Goal: Task Accomplishment & Management: Manage account settings

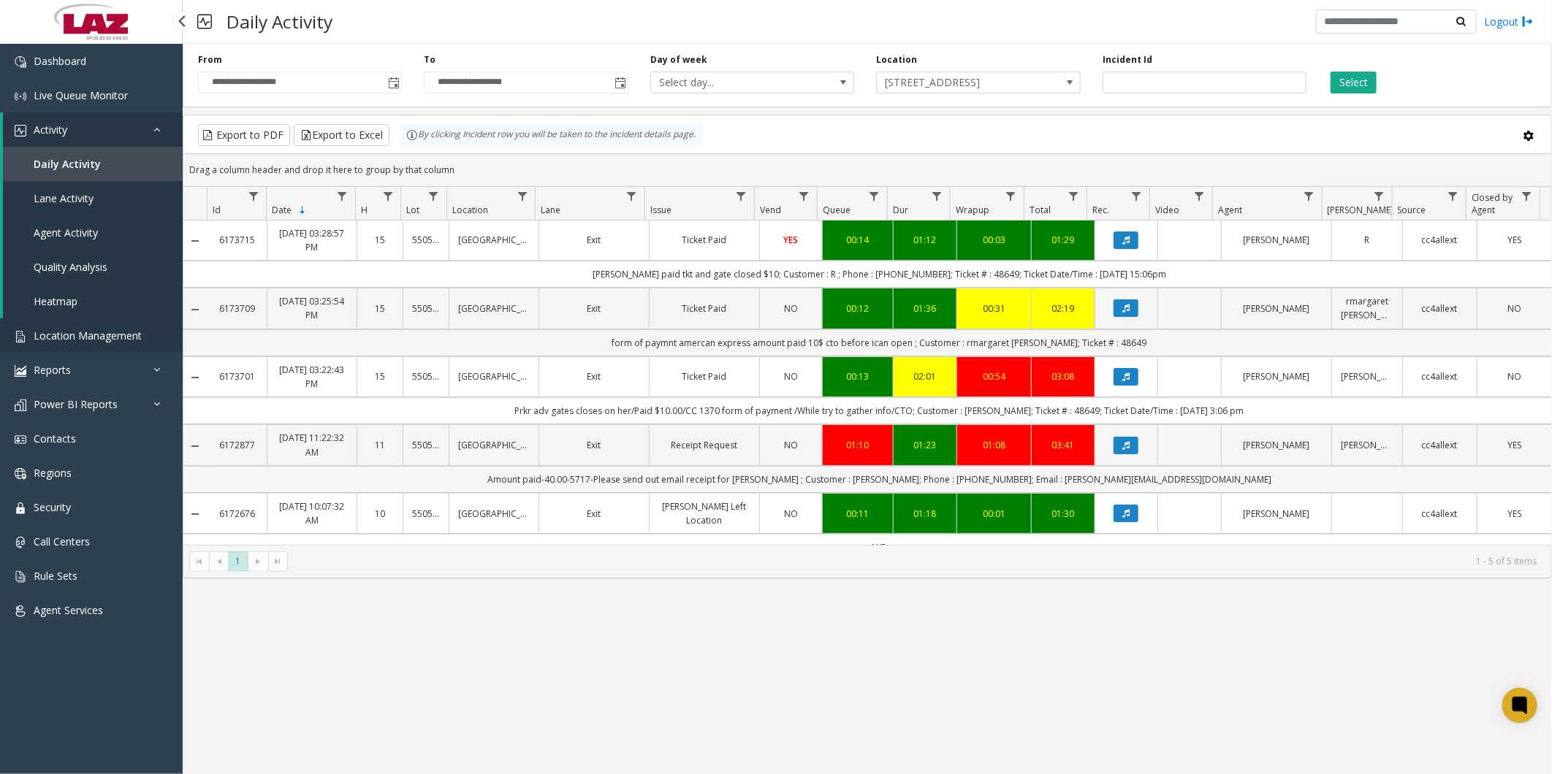
click at [67, 329] on span "Location Management" at bounding box center [88, 336] width 108 height 14
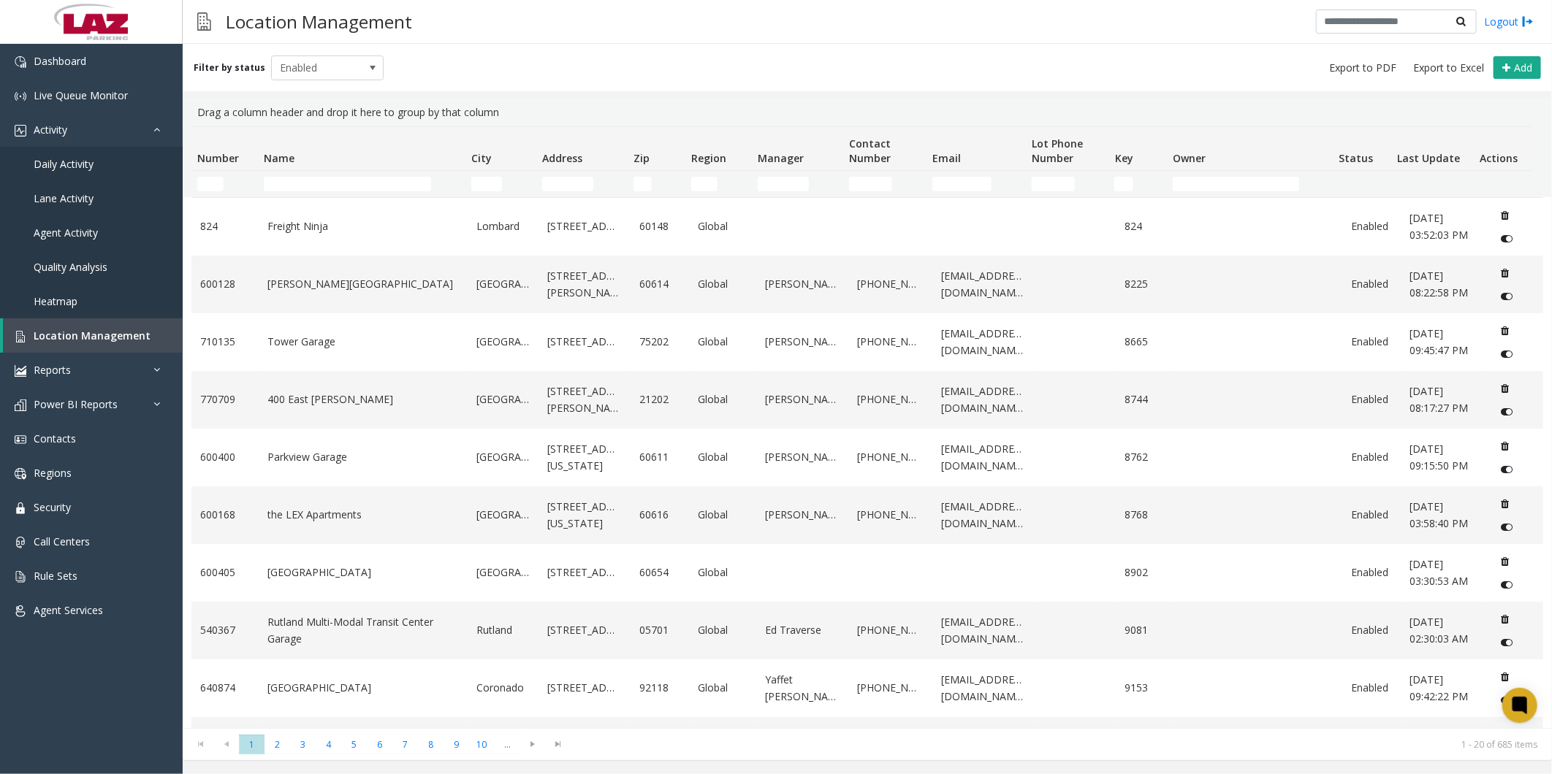
click at [310, 174] on td "Name Filter" at bounding box center [361, 184] width 207 height 26
click at [311, 180] on input "Name Filter" at bounding box center [348, 184] width 168 height 15
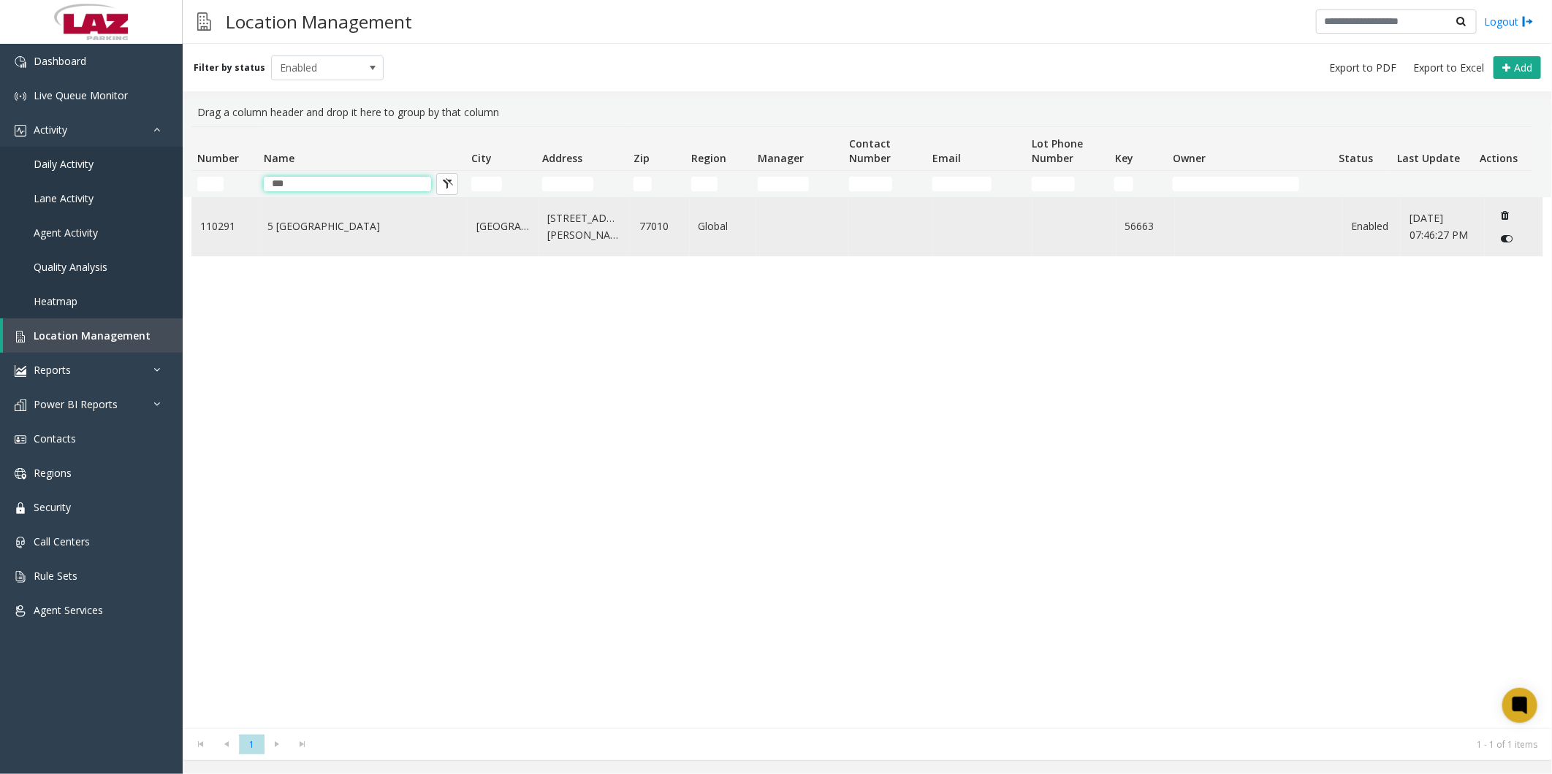
type input "***"
click at [283, 221] on link "5 [GEOGRAPHIC_DATA]" at bounding box center [362, 226] width 191 height 16
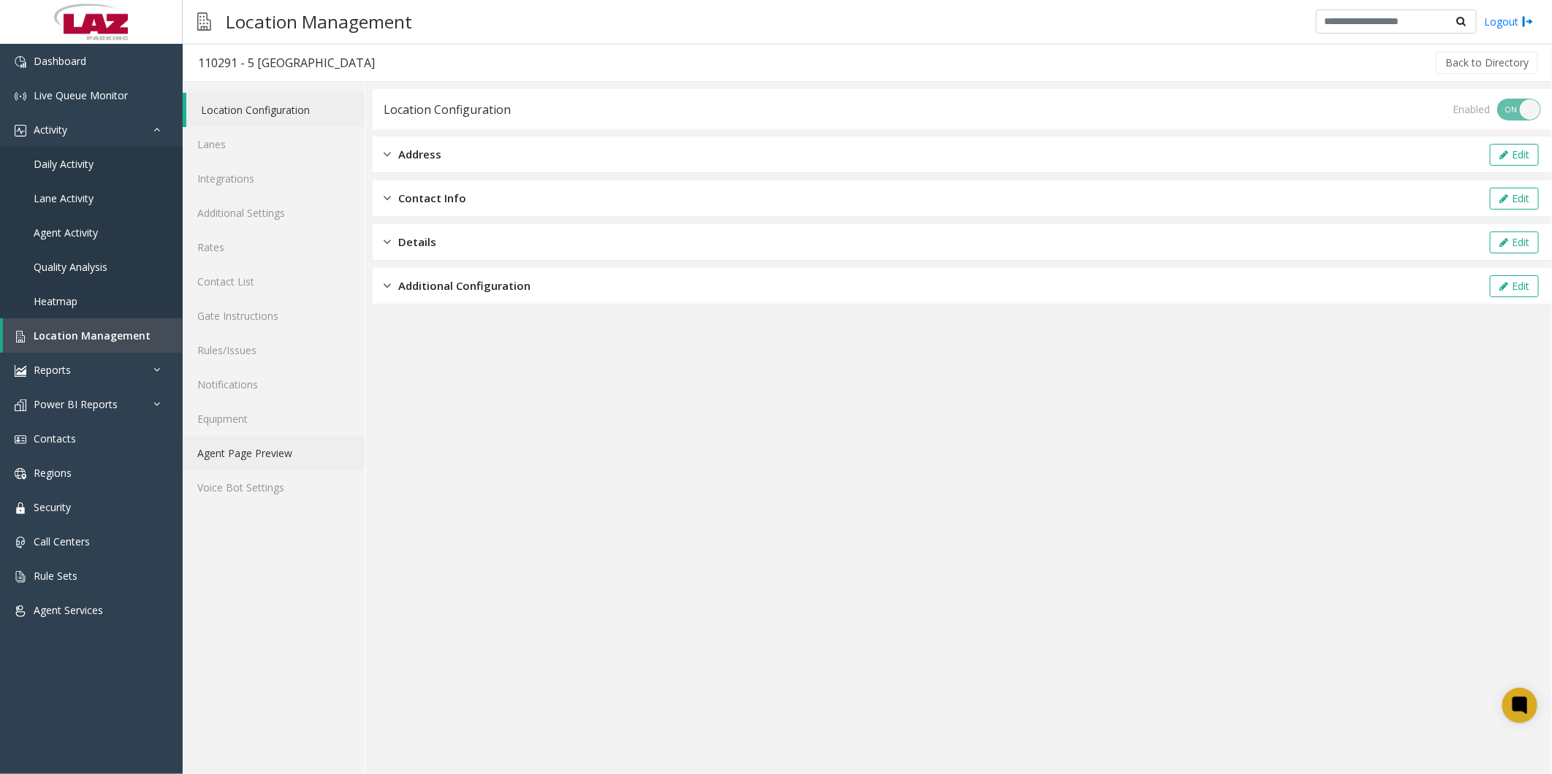
click at [249, 449] on link "Agent Page Preview" at bounding box center [274, 453] width 182 height 34
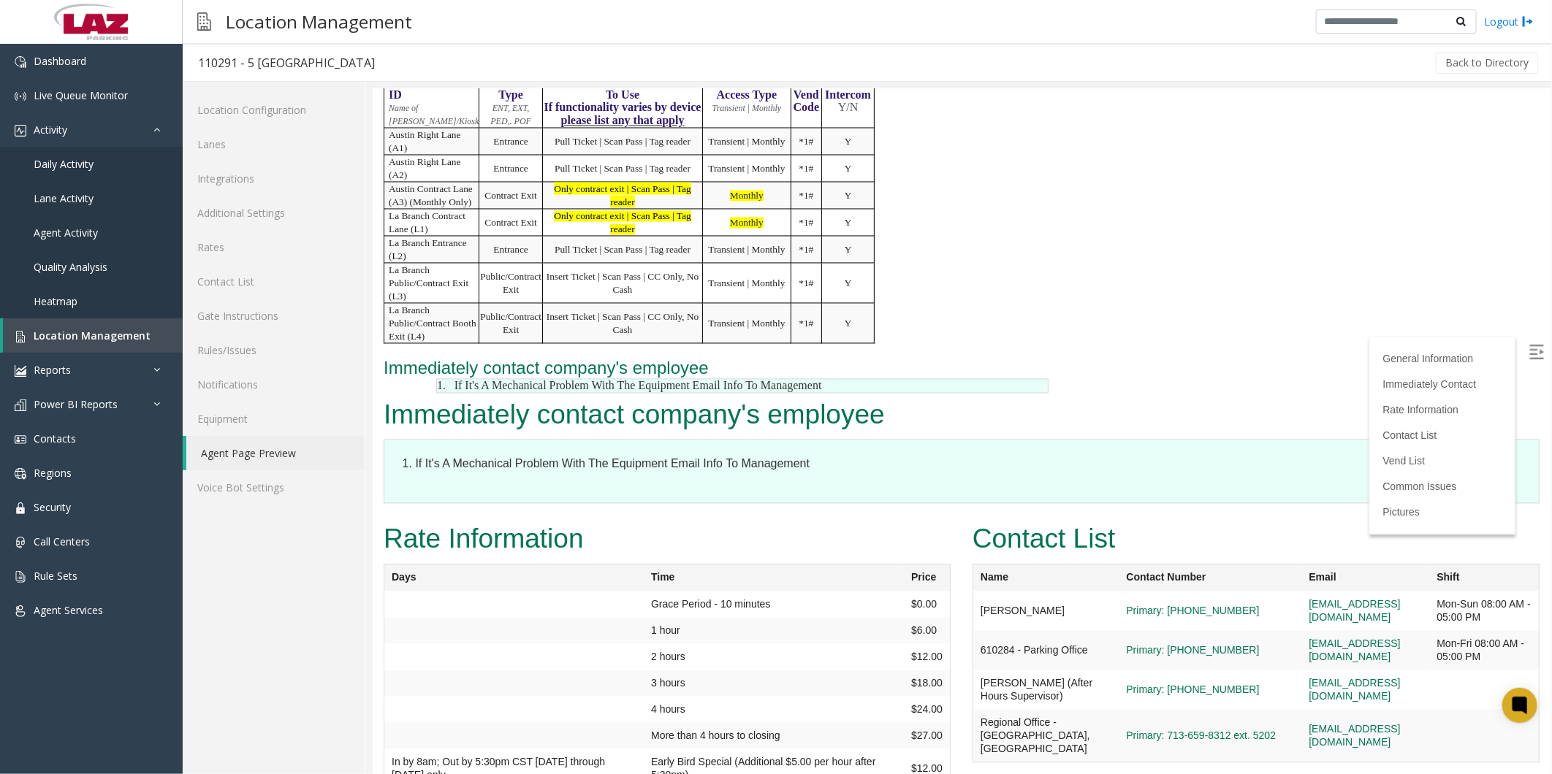
scroll to position [1948, 0]
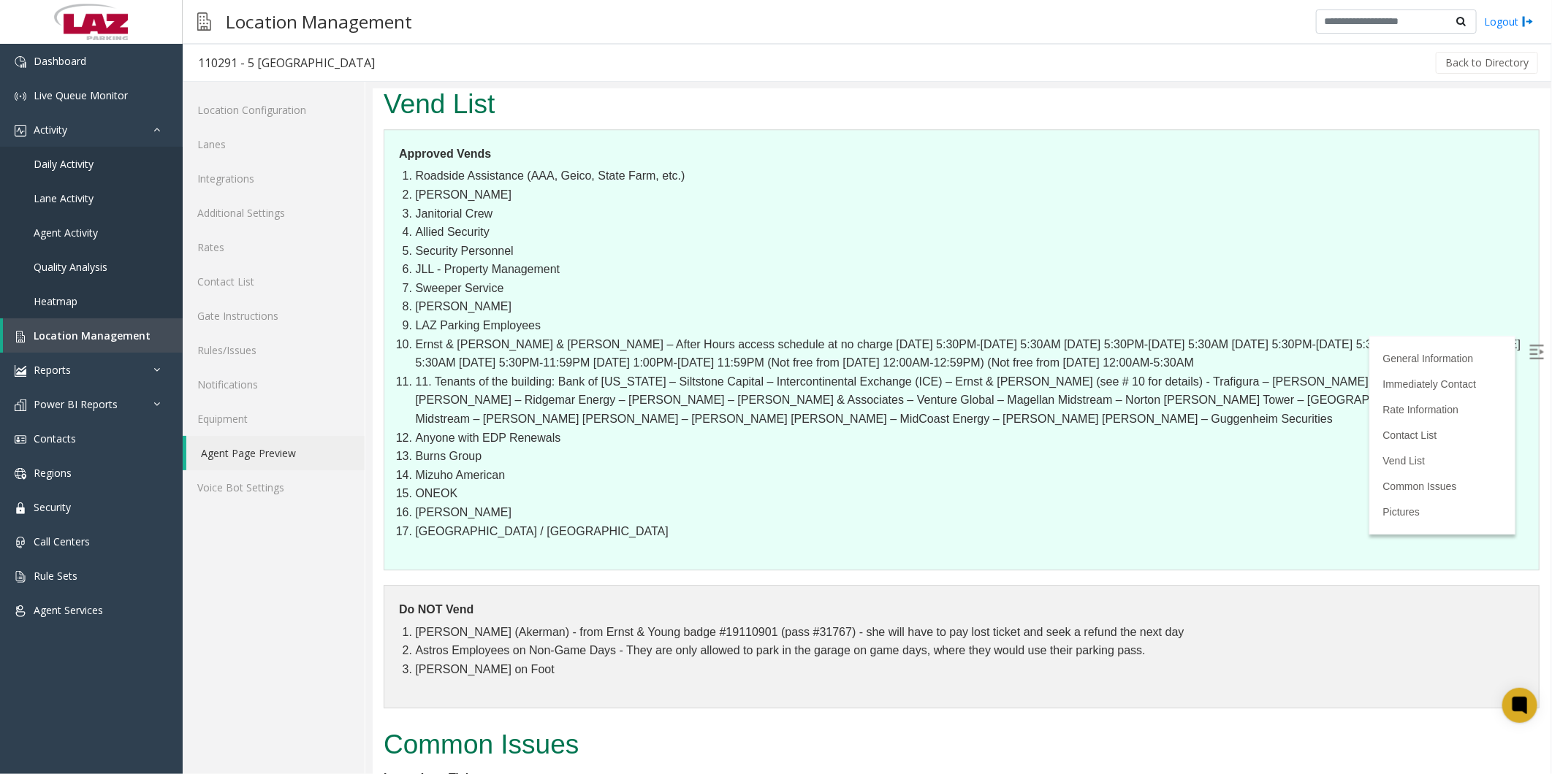
click at [918, 123] on h2 "Vend List" at bounding box center [961, 104] width 1156 height 38
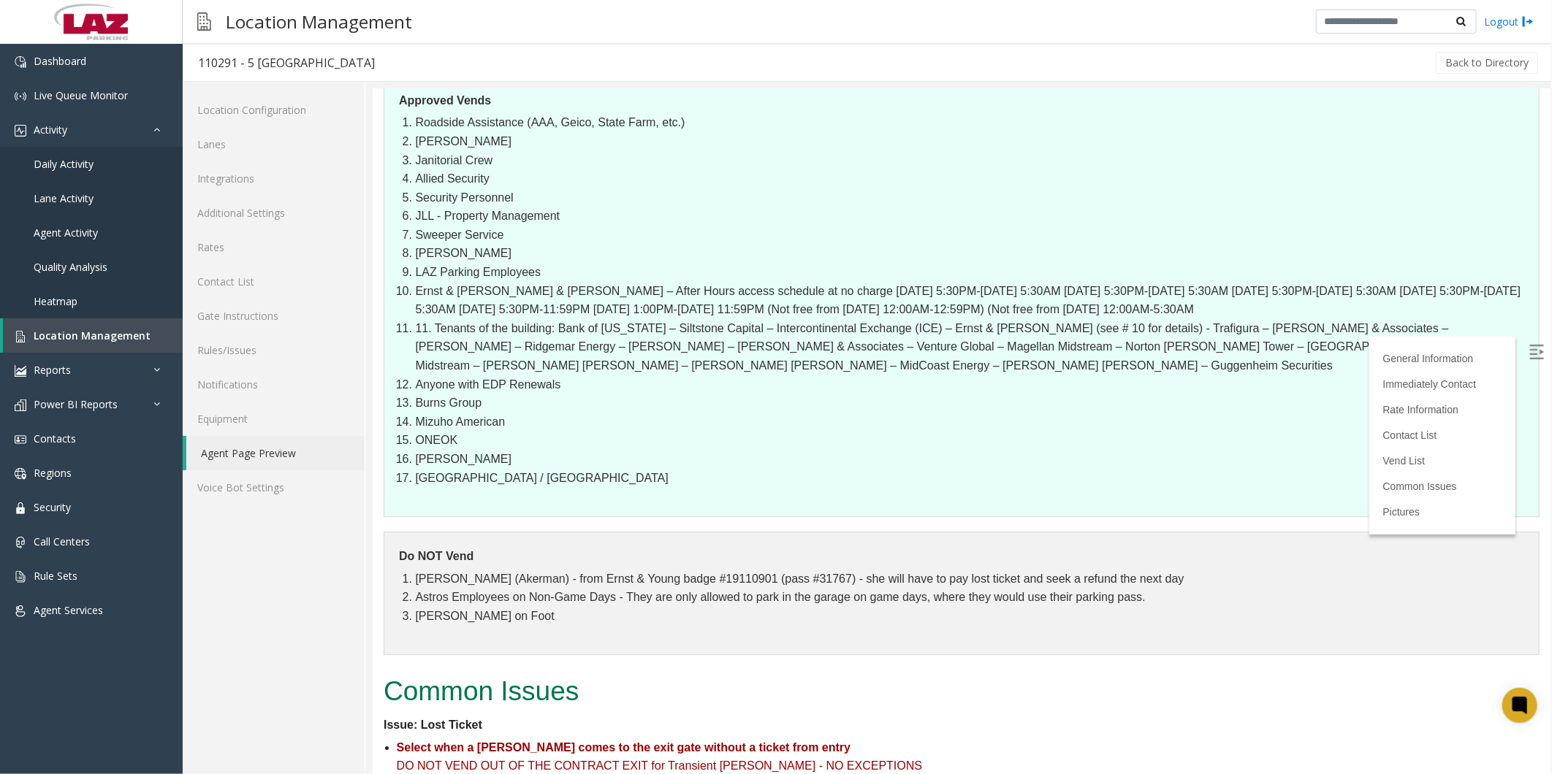
scroll to position [2597, 0]
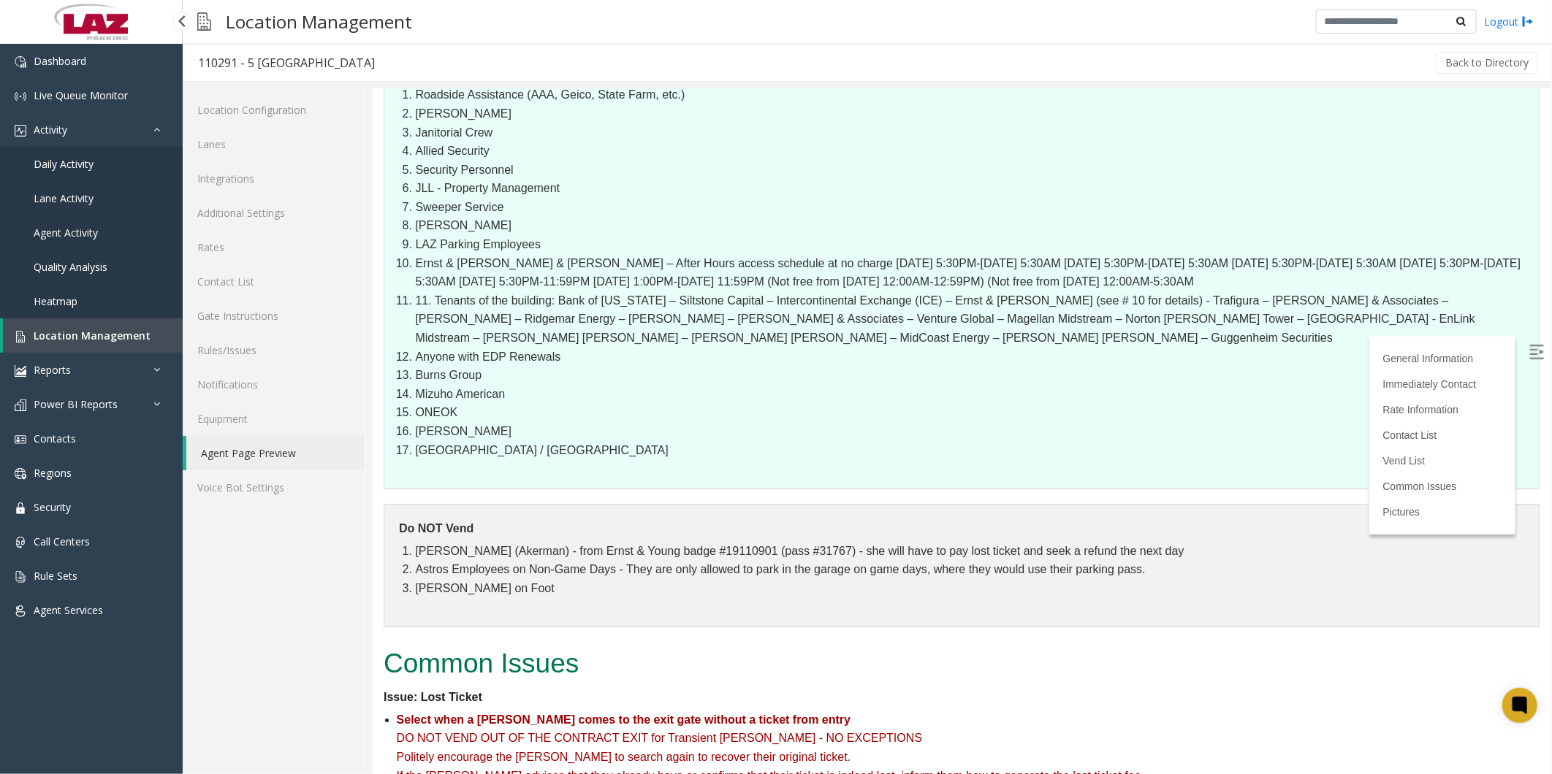
click at [82, 332] on span "Location Management" at bounding box center [92, 336] width 117 height 14
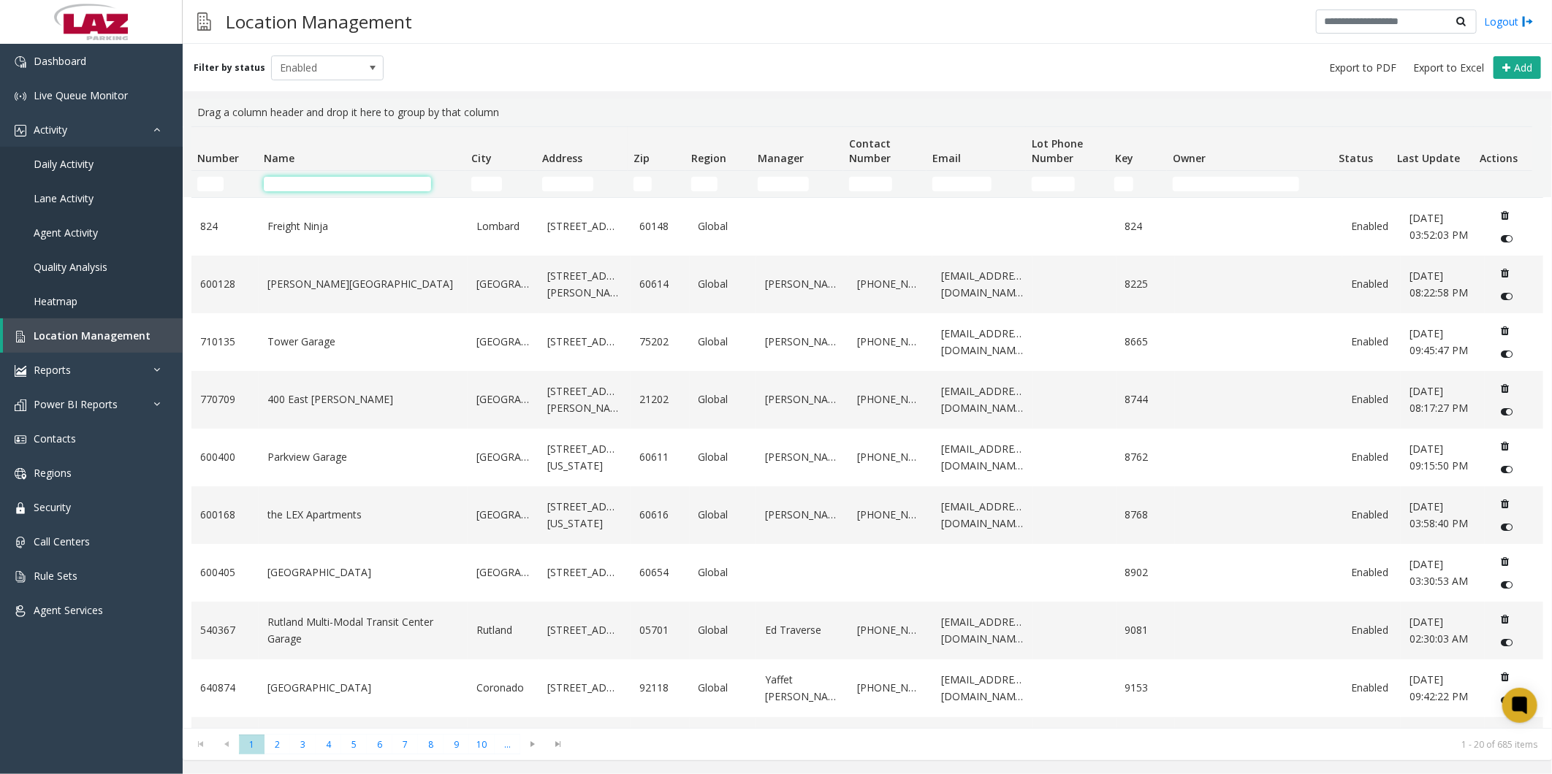
click at [378, 179] on input "Name Filter" at bounding box center [348, 184] width 168 height 15
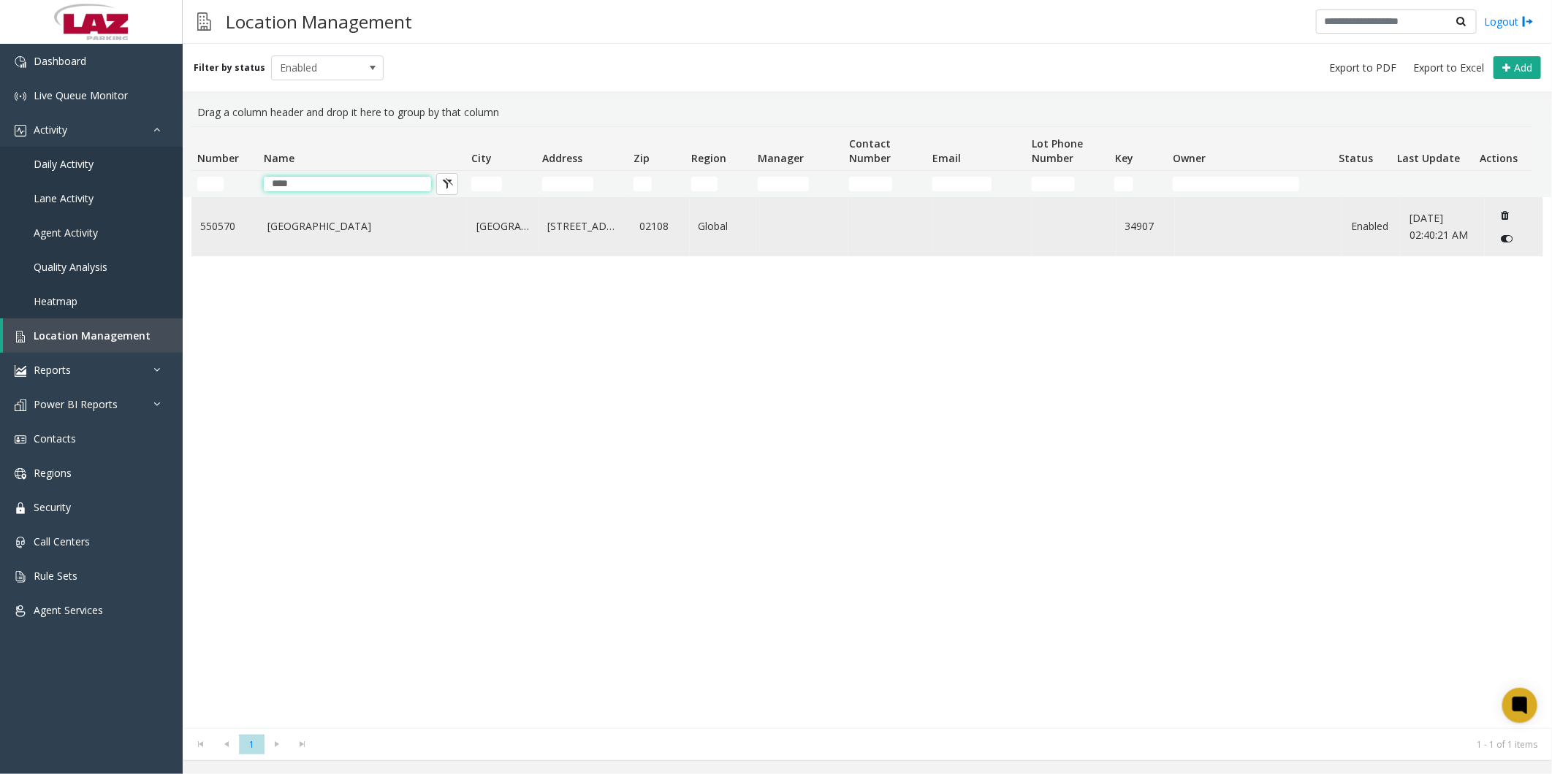
type input "****"
click at [271, 222] on link "[GEOGRAPHIC_DATA]" at bounding box center [362, 226] width 191 height 16
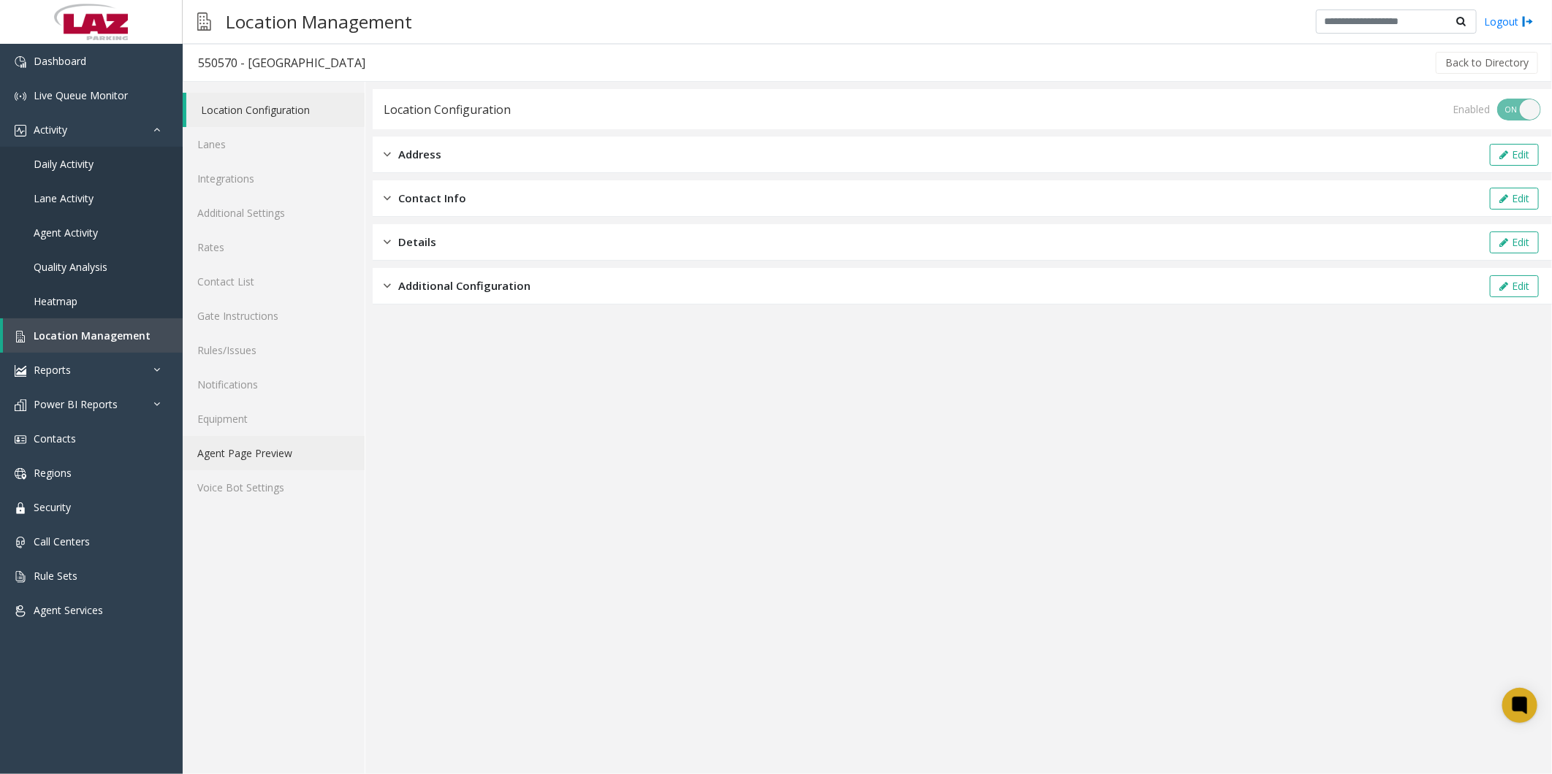
click at [244, 443] on link "Agent Page Preview" at bounding box center [274, 453] width 182 height 34
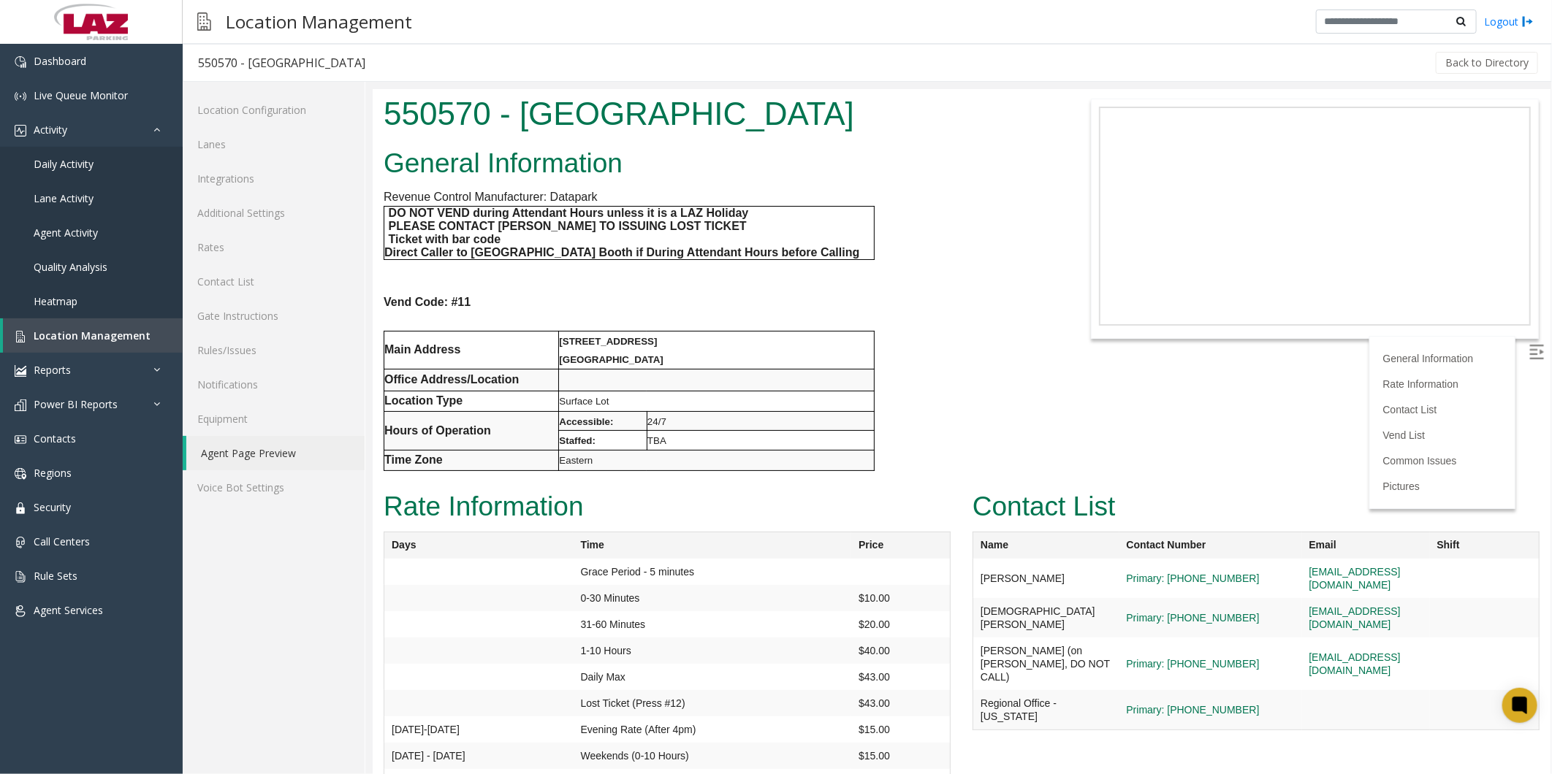
click at [926, 370] on div "General Information Revenue Control Manufacturer: Datapark DO NOT VEND during A…" at bounding box center [715, 313] width 687 height 343
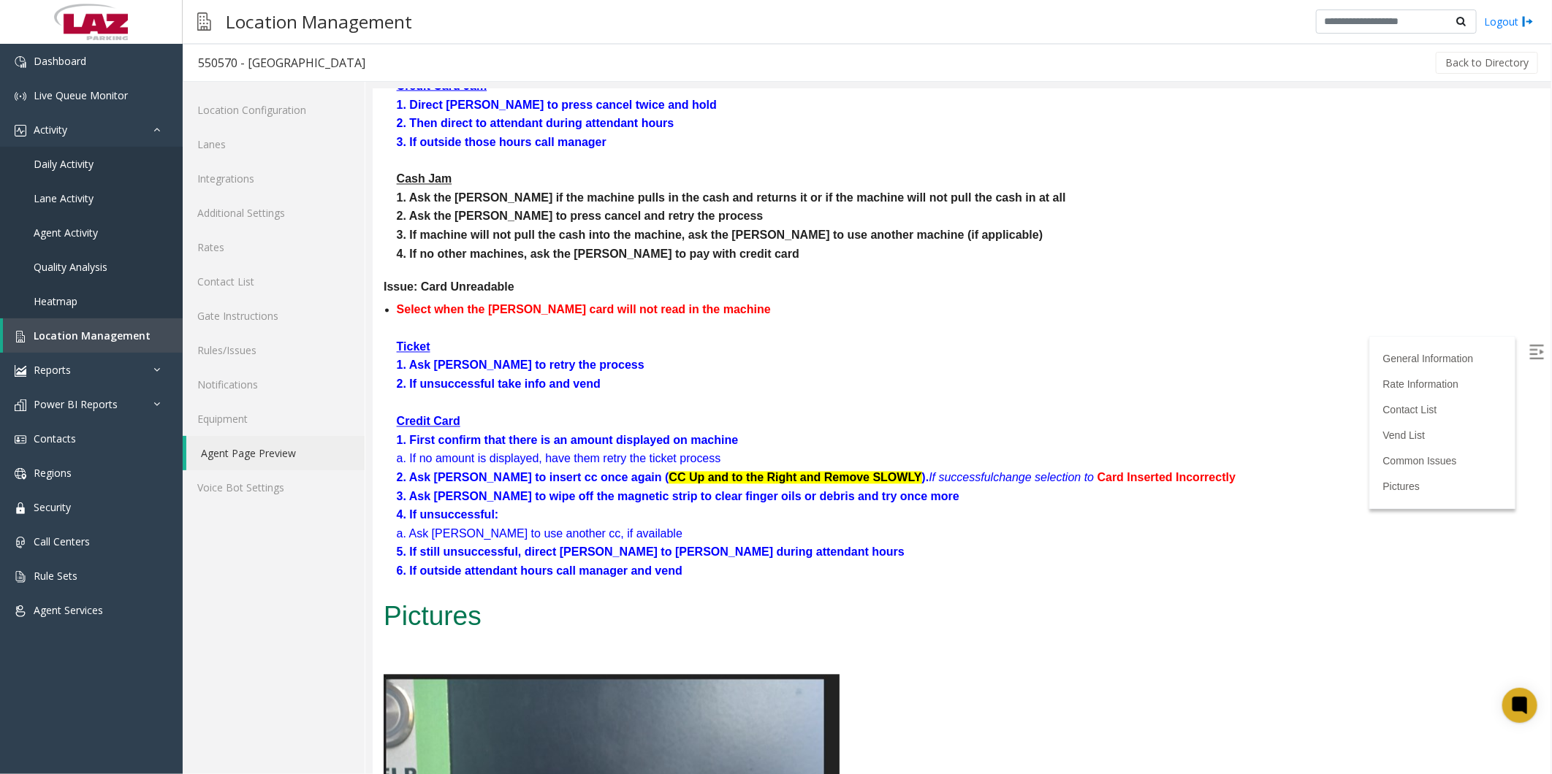
scroll to position [1704, 0]
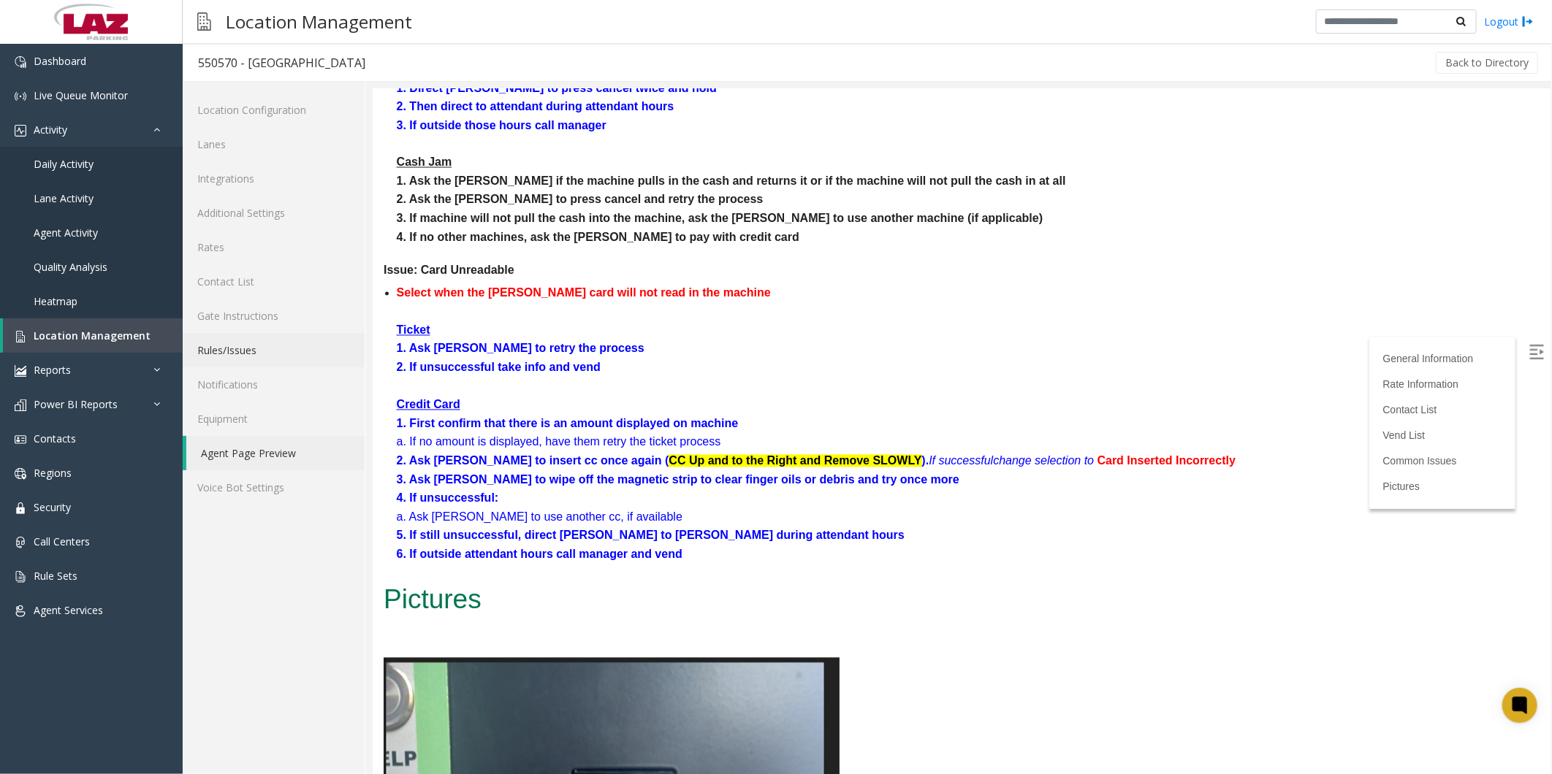
click at [228, 356] on link "Rules/Issues" at bounding box center [274, 350] width 182 height 34
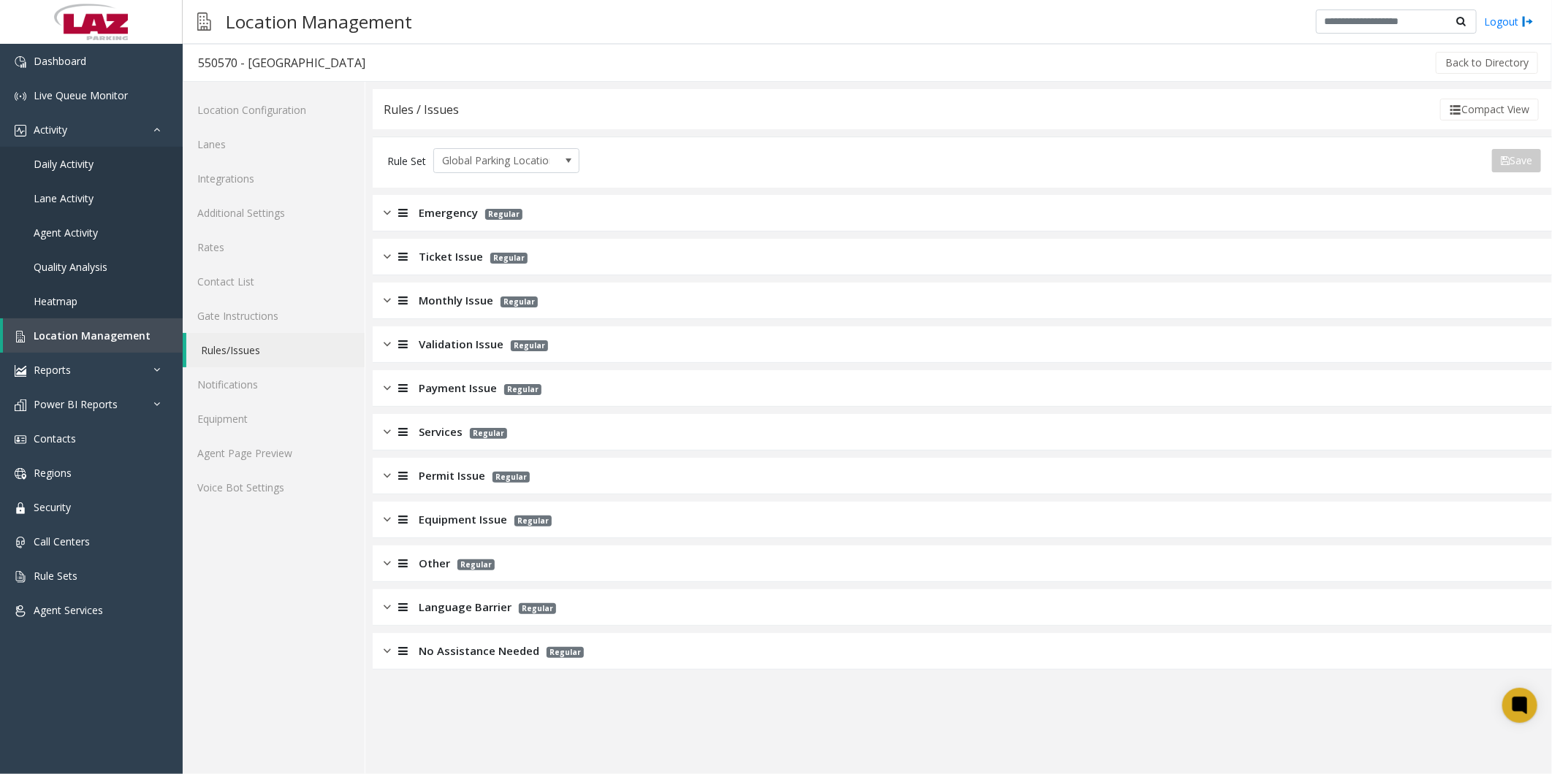
click at [450, 264] on span "Ticket Issue" at bounding box center [451, 256] width 64 height 17
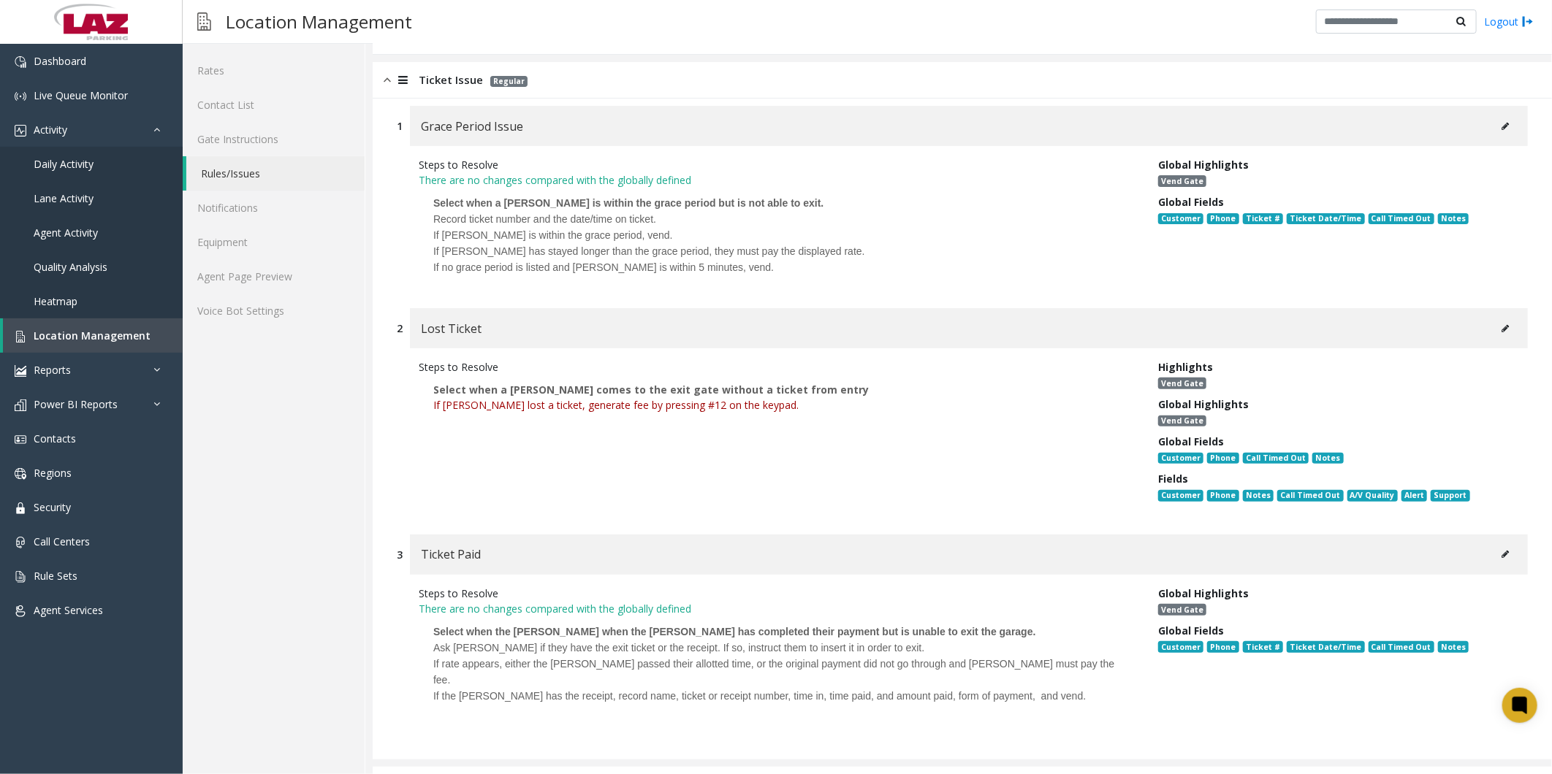
scroll to position [405, 0]
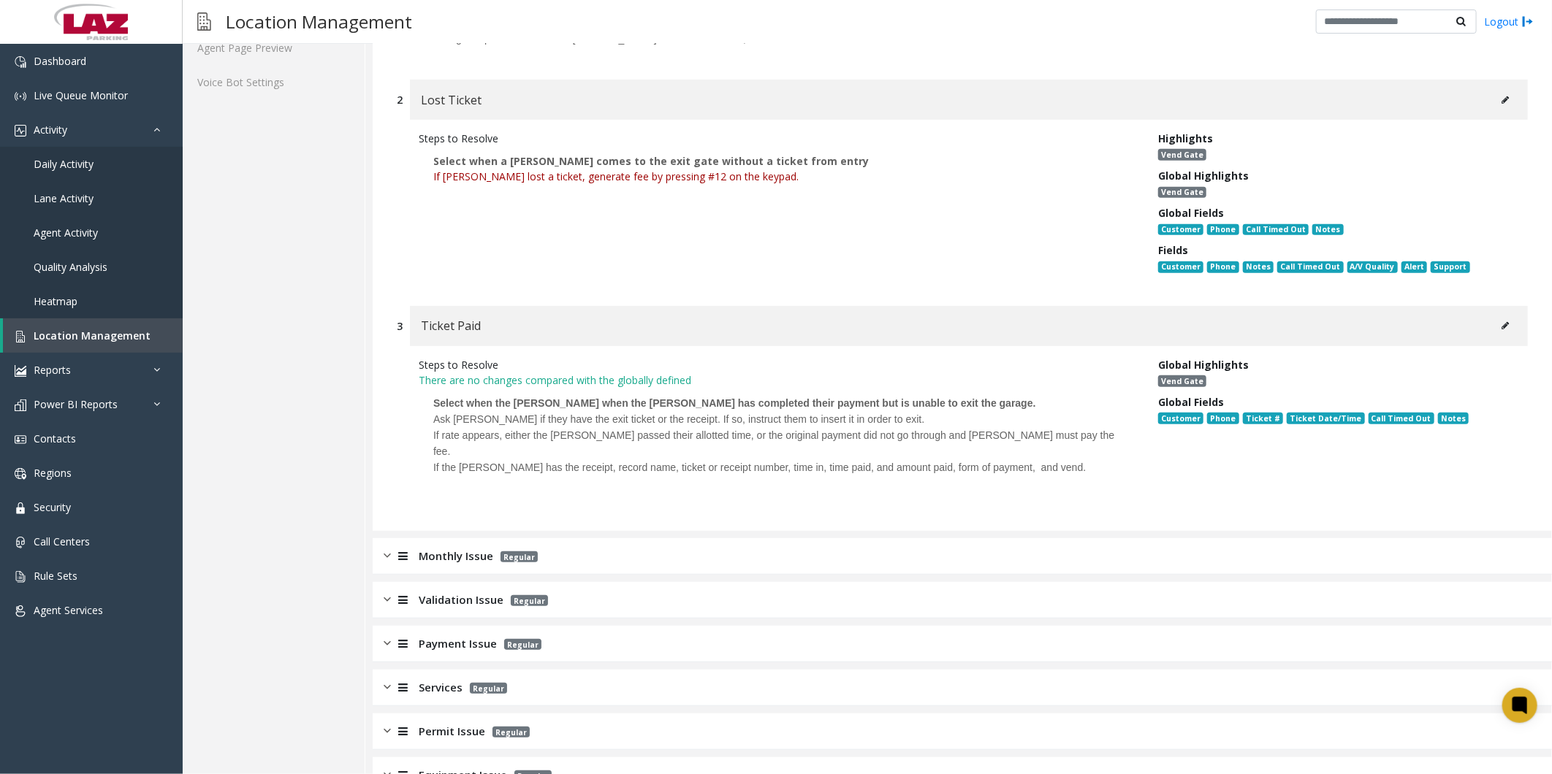
click at [1501, 321] on icon at bounding box center [1504, 325] width 7 height 9
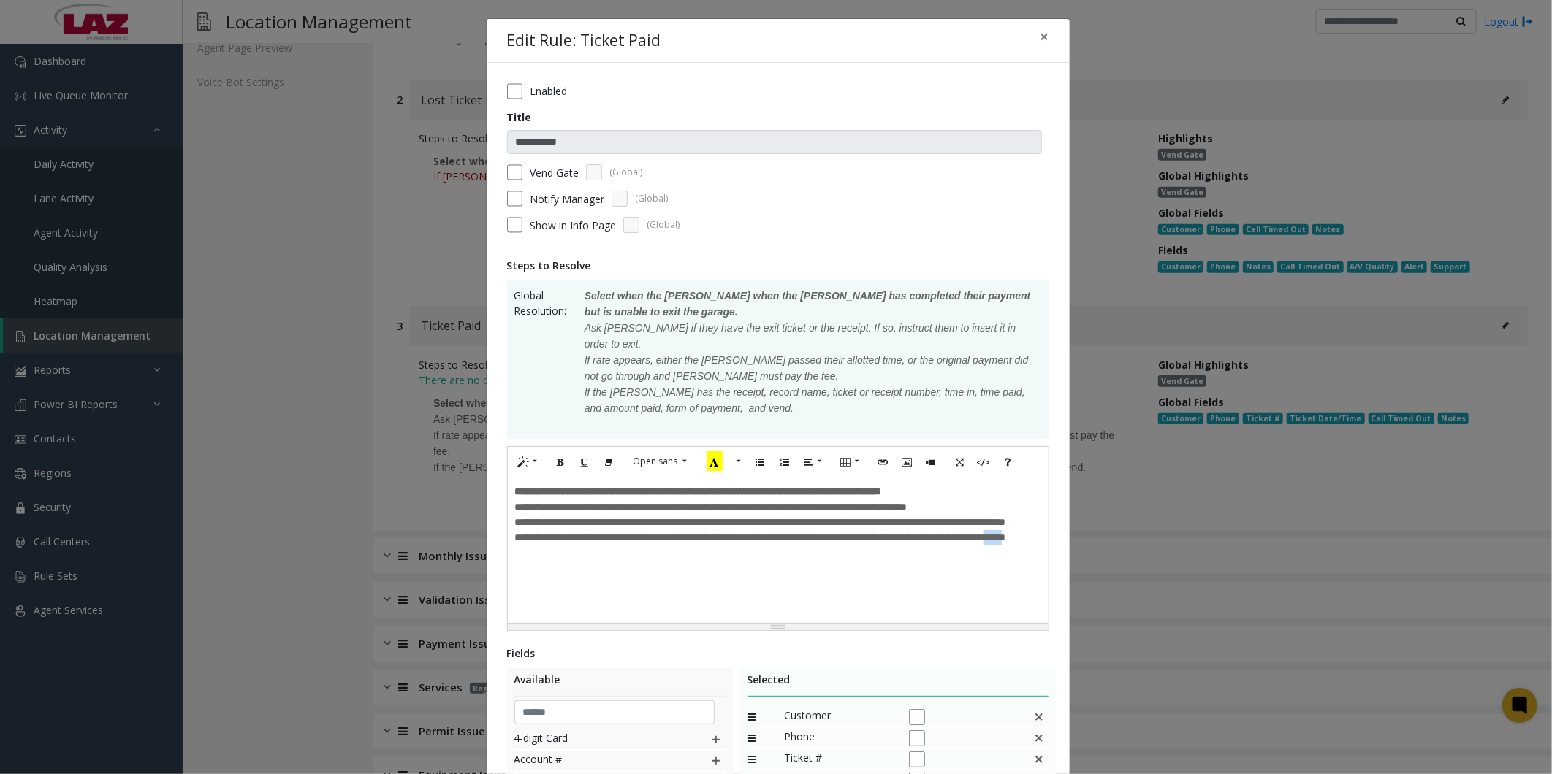
drag, startPoint x: 598, startPoint y: 544, endPoint x: 573, endPoint y: 545, distance: 24.2
click at [573, 543] on span "**********" at bounding box center [760, 538] width 491 height 10
click at [727, 546] on p "**********" at bounding box center [778, 545] width 526 height 31
click at [648, 546] on span "**********" at bounding box center [769, 546] width 508 height 26
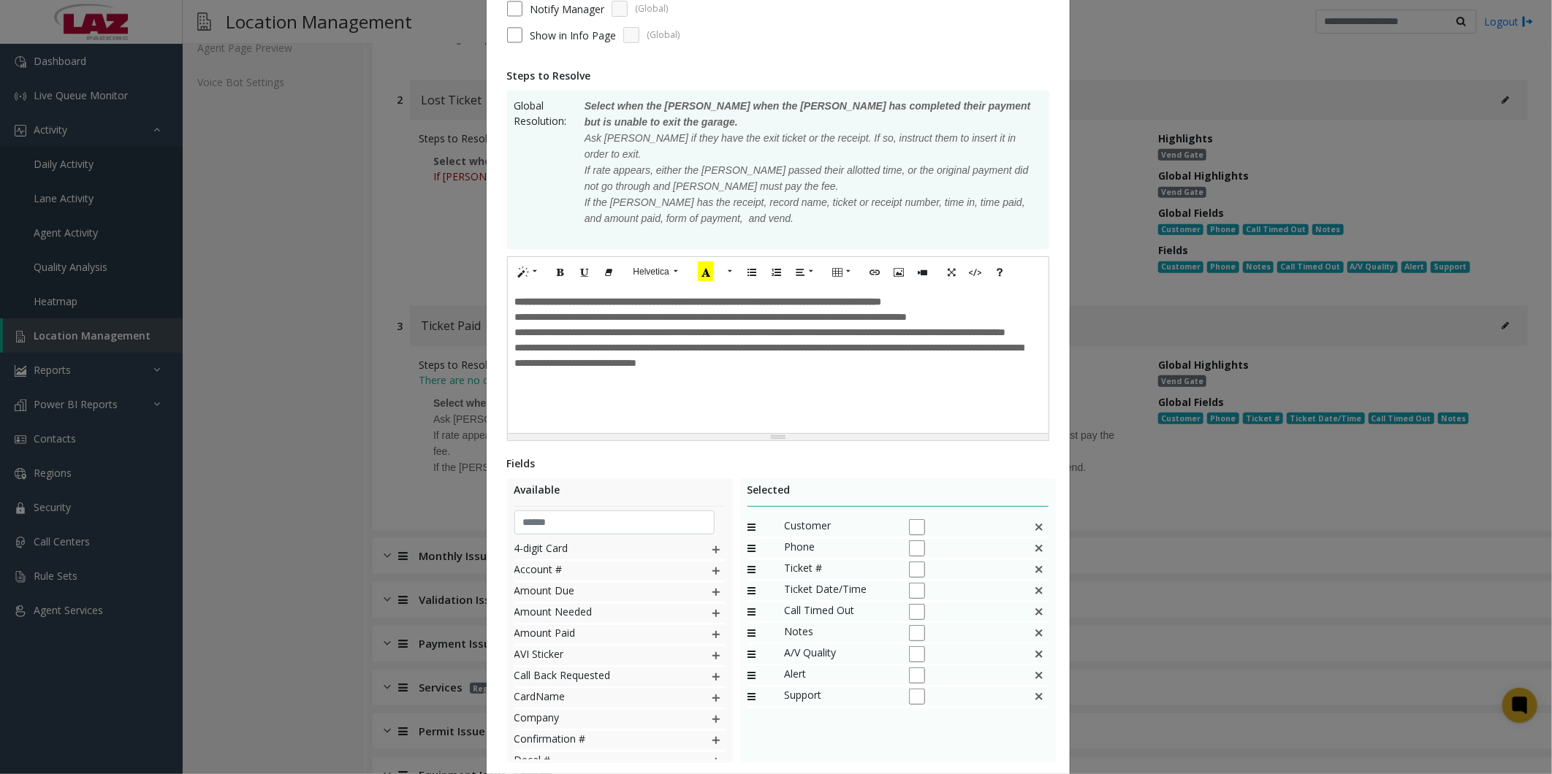
scroll to position [267, 0]
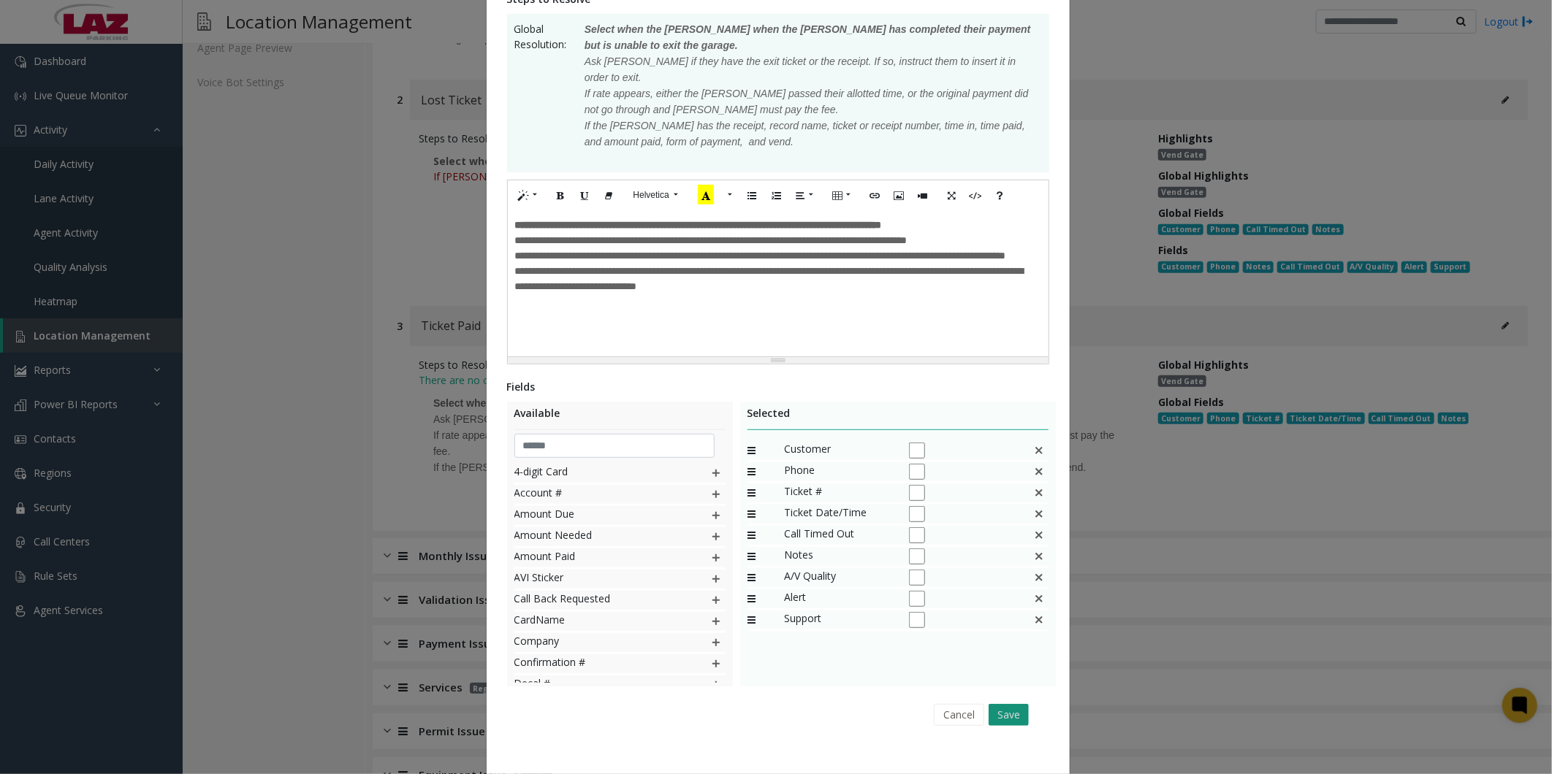
click at [995, 704] on button "Save" at bounding box center [1008, 715] width 40 height 22
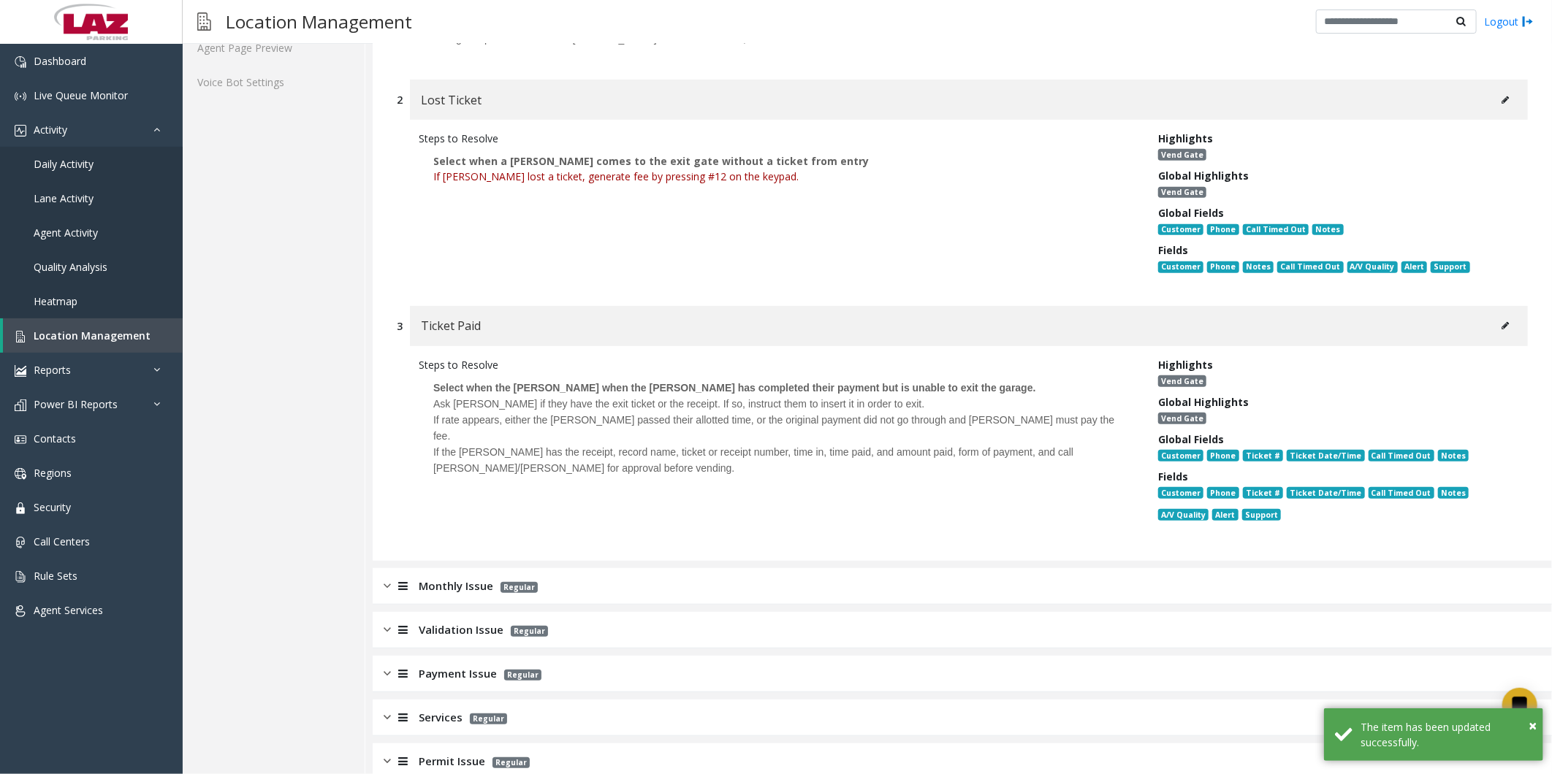
scroll to position [0, 0]
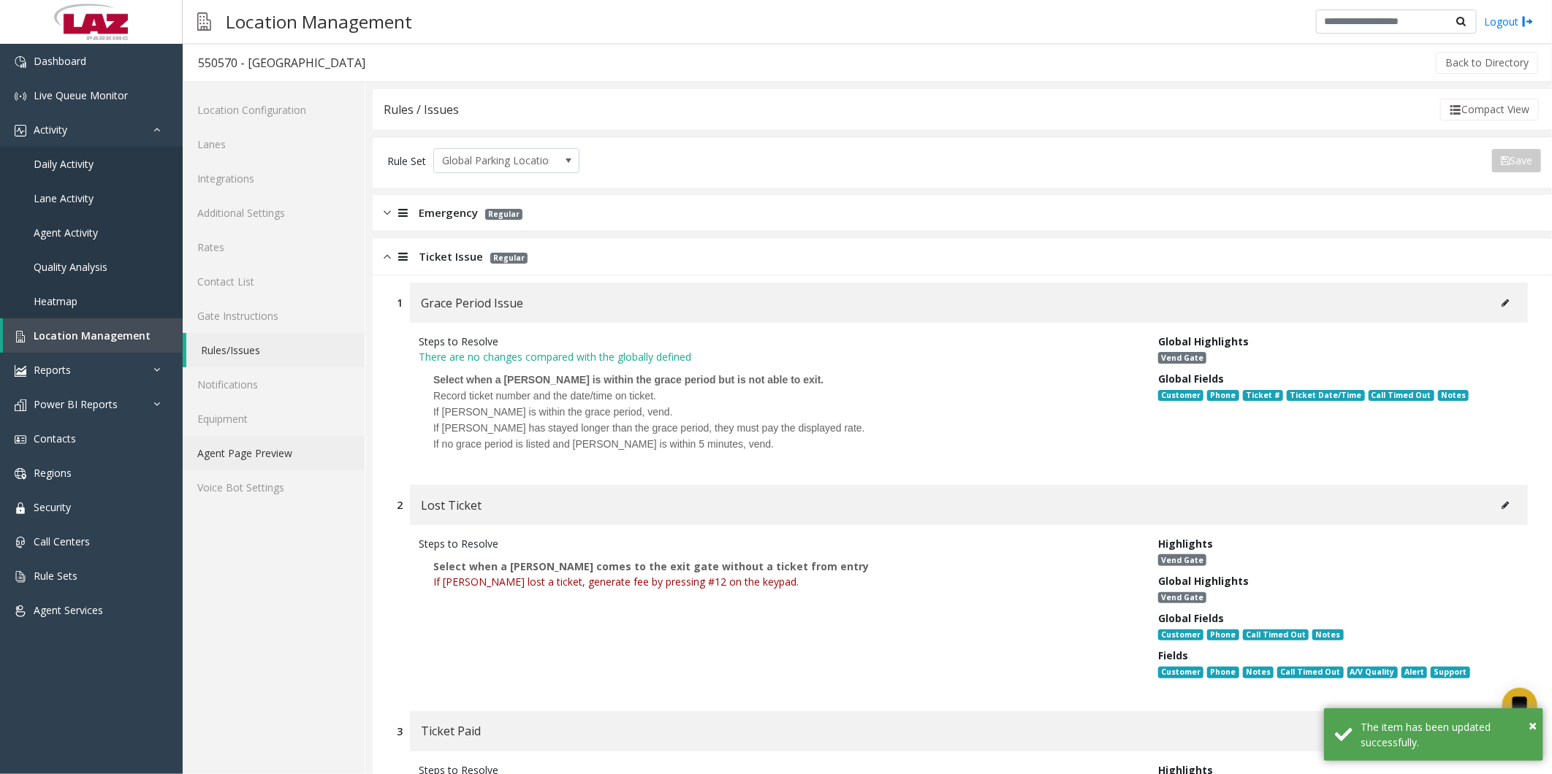
click at [251, 449] on link "Agent Page Preview" at bounding box center [274, 453] width 182 height 34
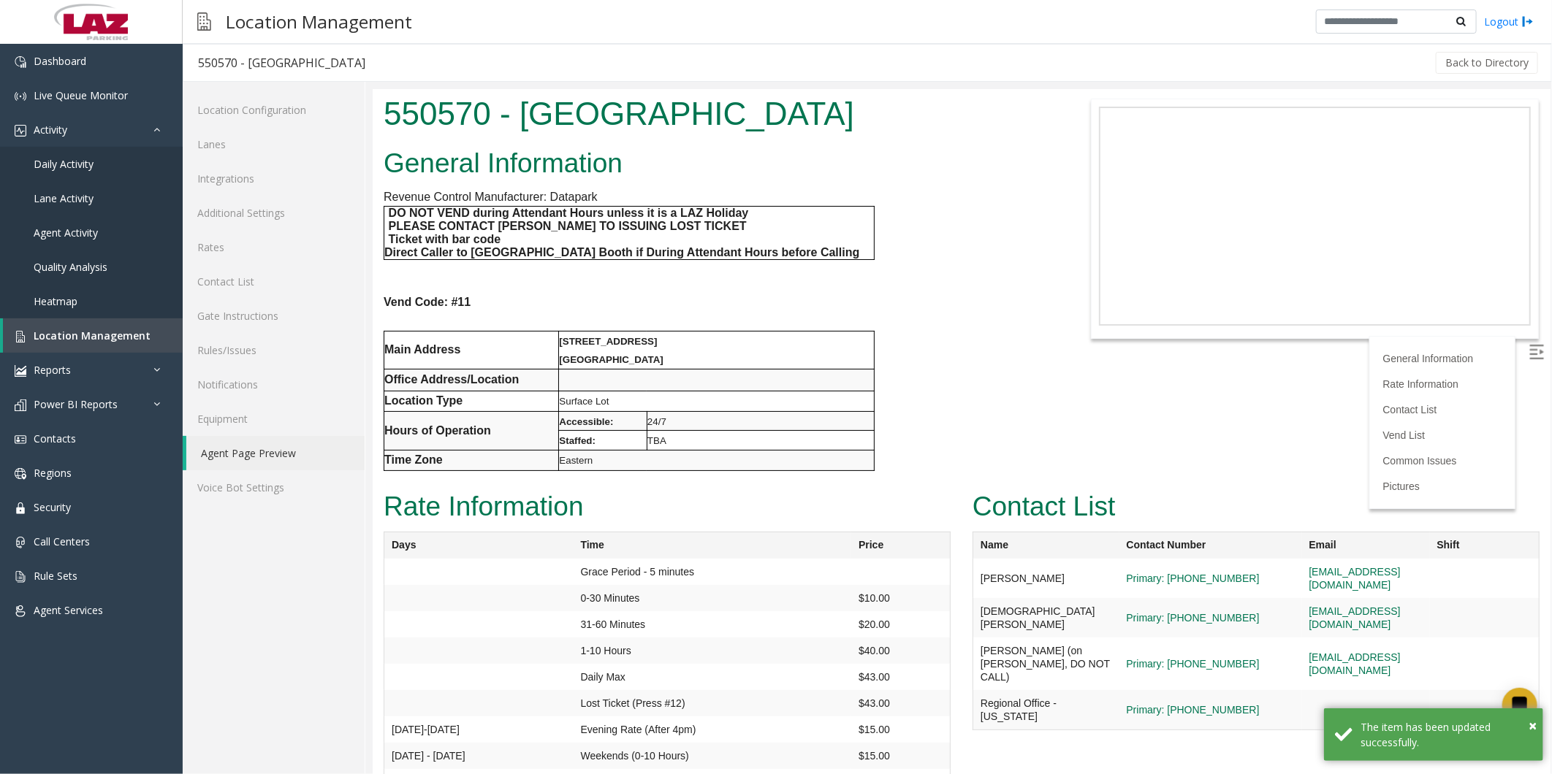
click at [927, 366] on div "General Information Revenue Control Manufacturer: Datapark DO NOT VEND during A…" at bounding box center [715, 313] width 687 height 343
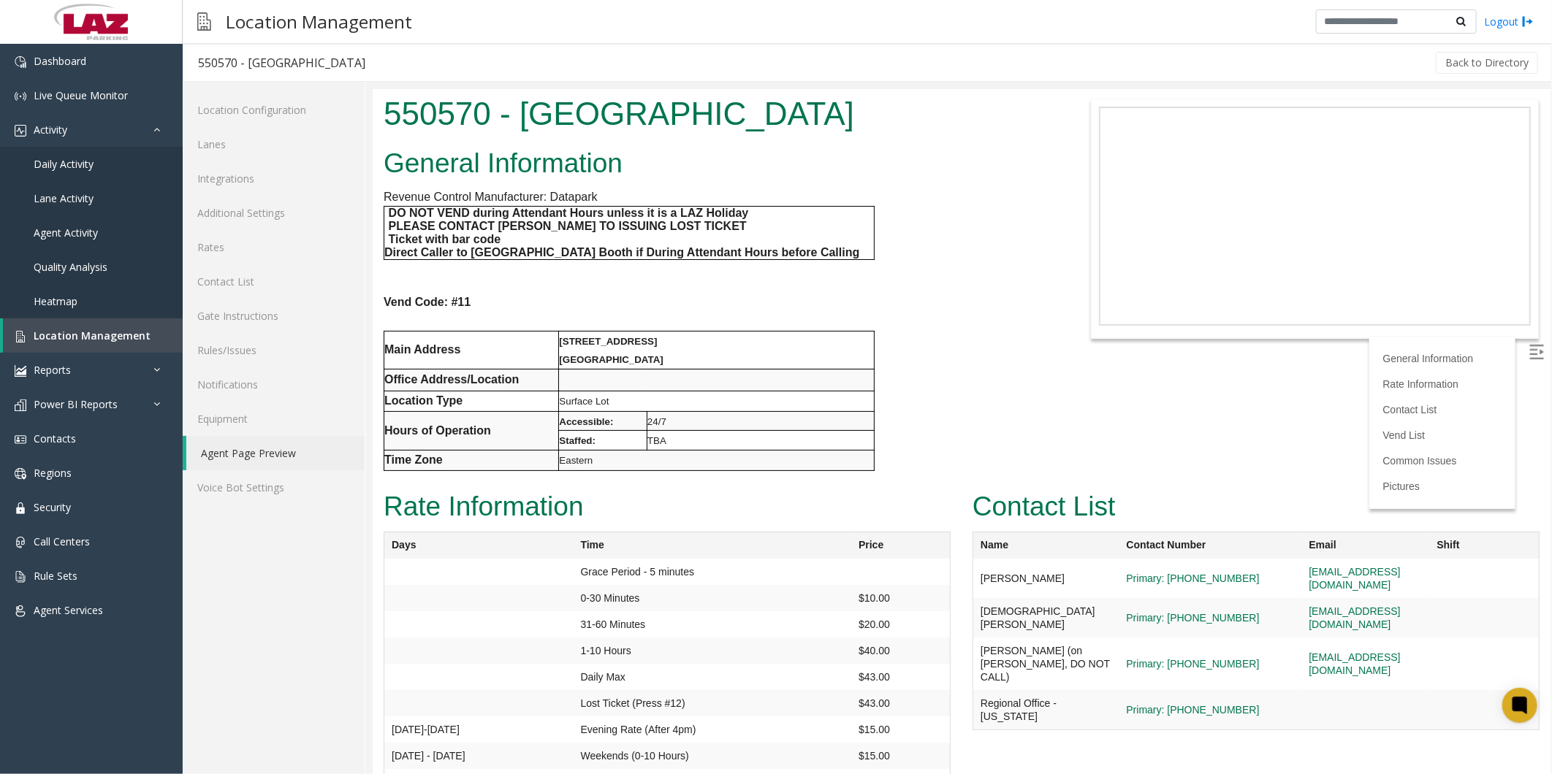
click at [929, 352] on div "General Information Revenue Control Manufacturer: Datapark DO NOT VEND during A…" at bounding box center [715, 313] width 687 height 343
